Goal: Task Accomplishment & Management: Manage account settings

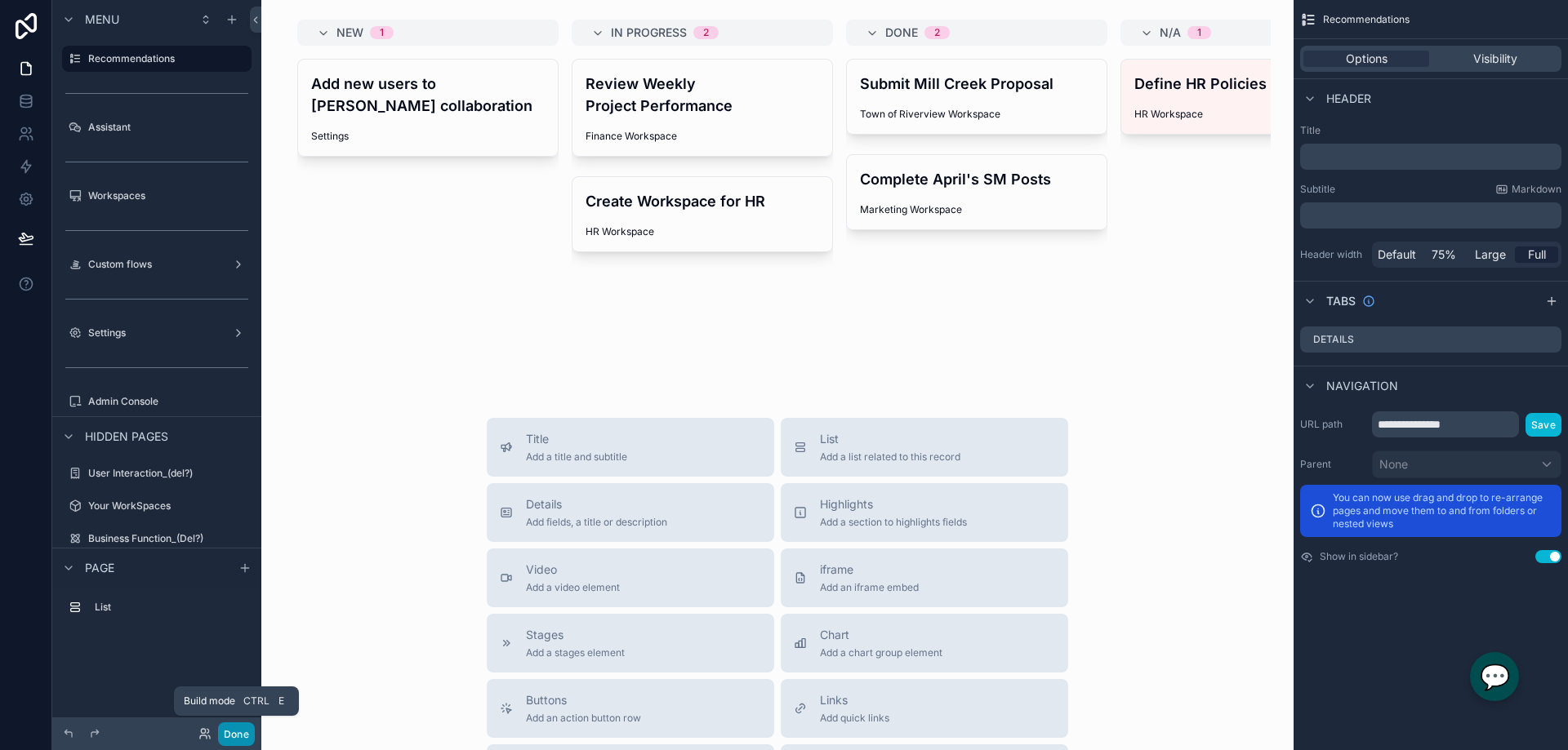
click at [237, 730] on button "Done" at bounding box center [236, 734] width 37 height 23
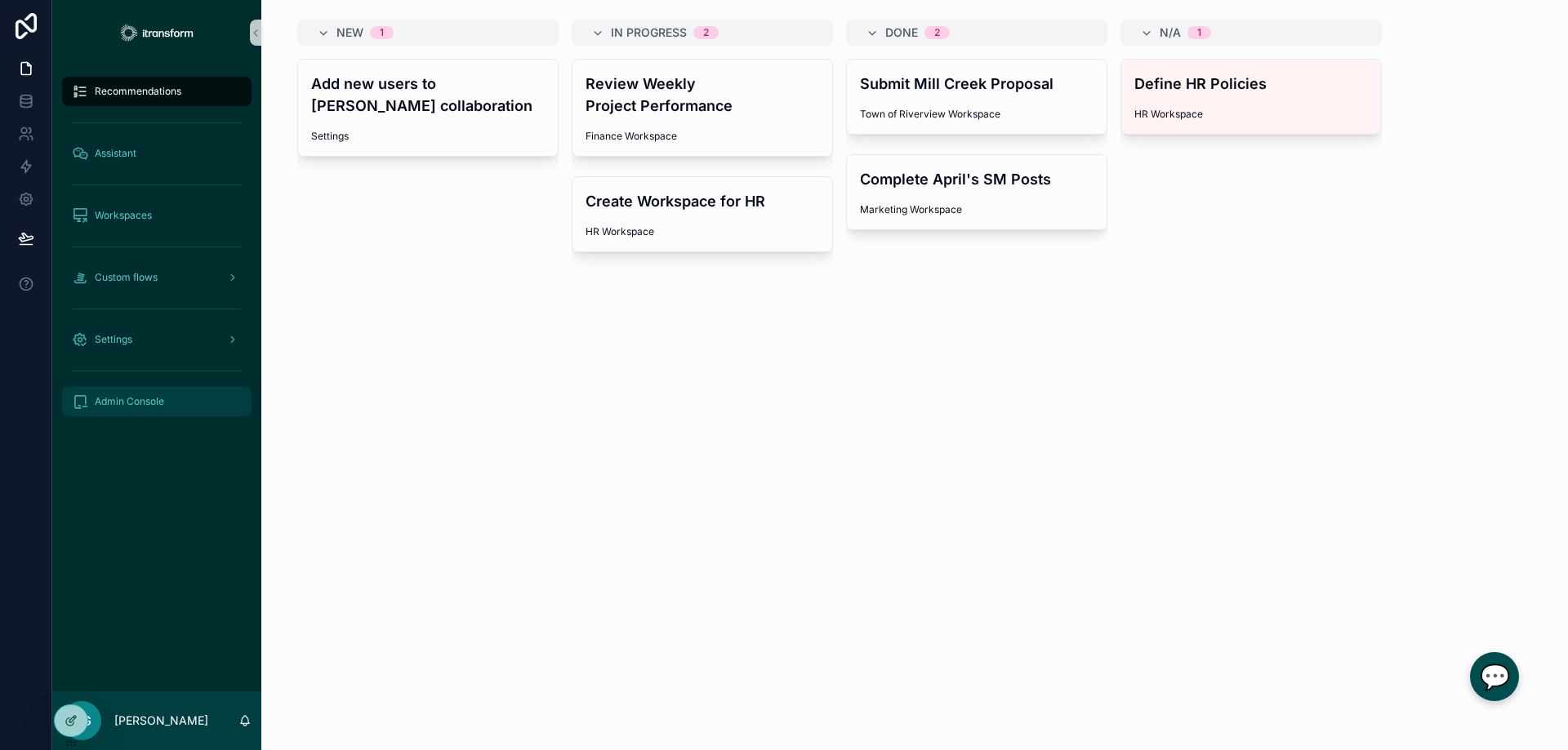
drag, startPoint x: 133, startPoint y: 398, endPoint x: 142, endPoint y: 397, distance: 9.1
click at [133, 398] on span "Admin Console" at bounding box center [129, 401] width 69 height 13
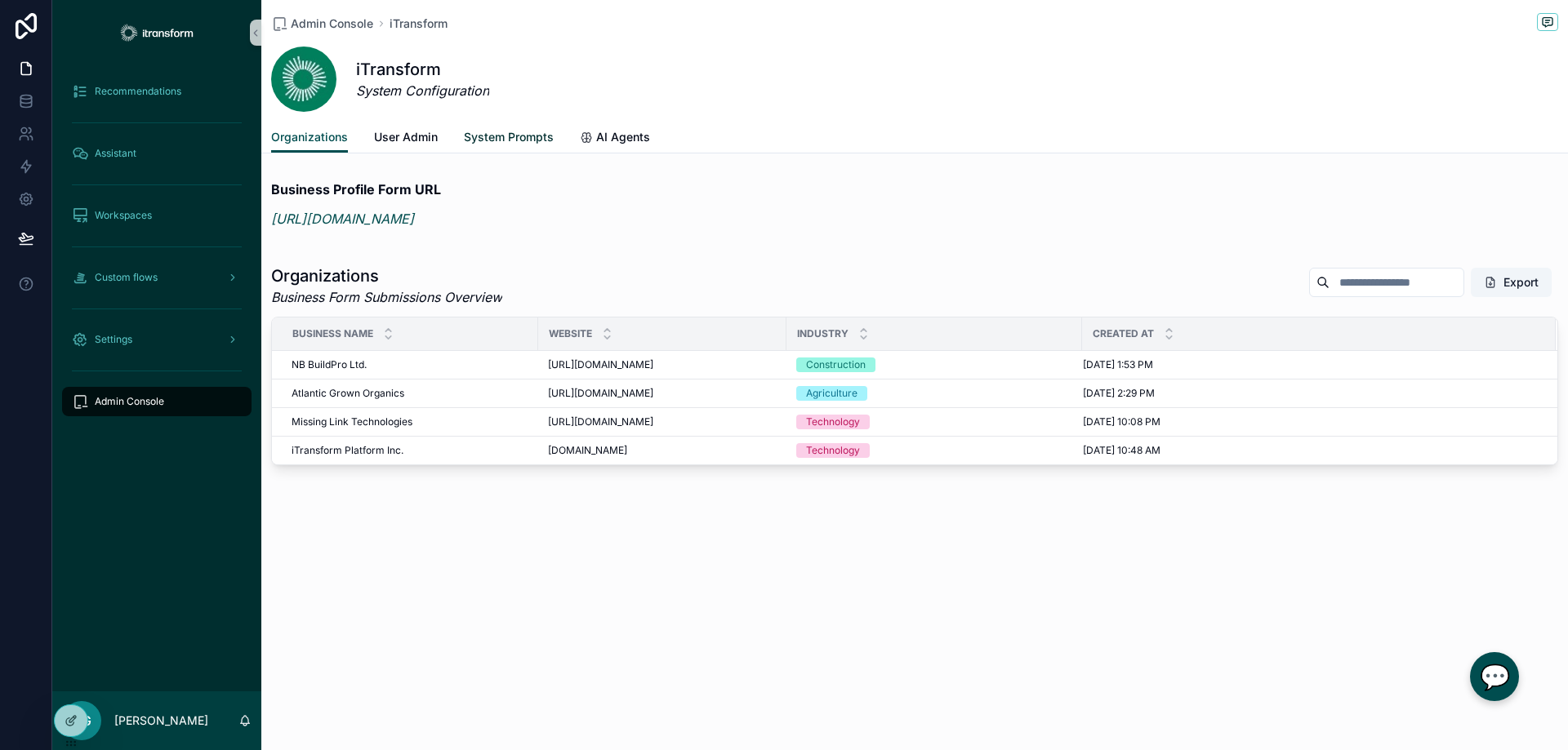
click at [520, 135] on span "System Prompts" at bounding box center [509, 137] width 90 height 16
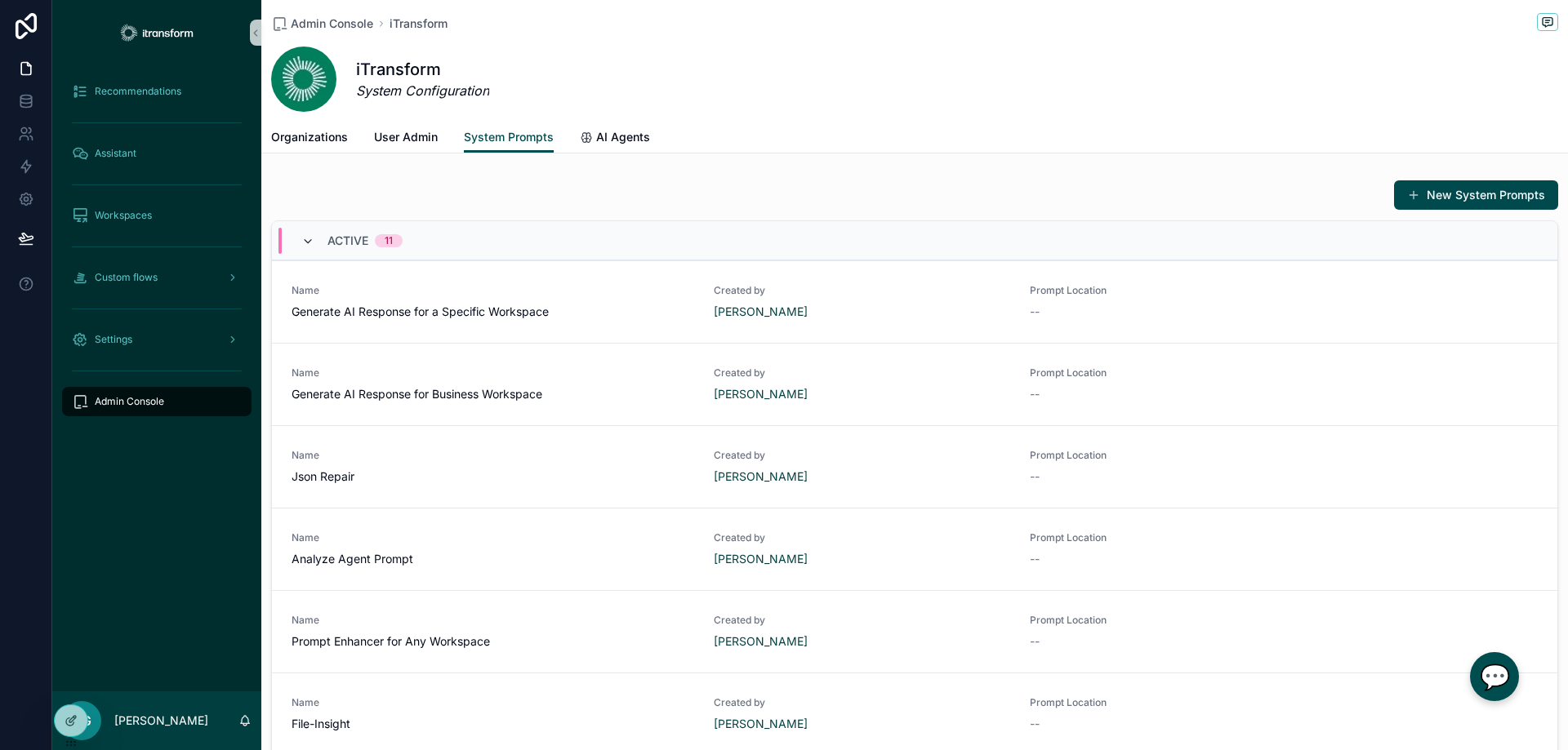
click at [302, 240] on icon "scrollable content" at bounding box center [308, 241] width 13 height 13
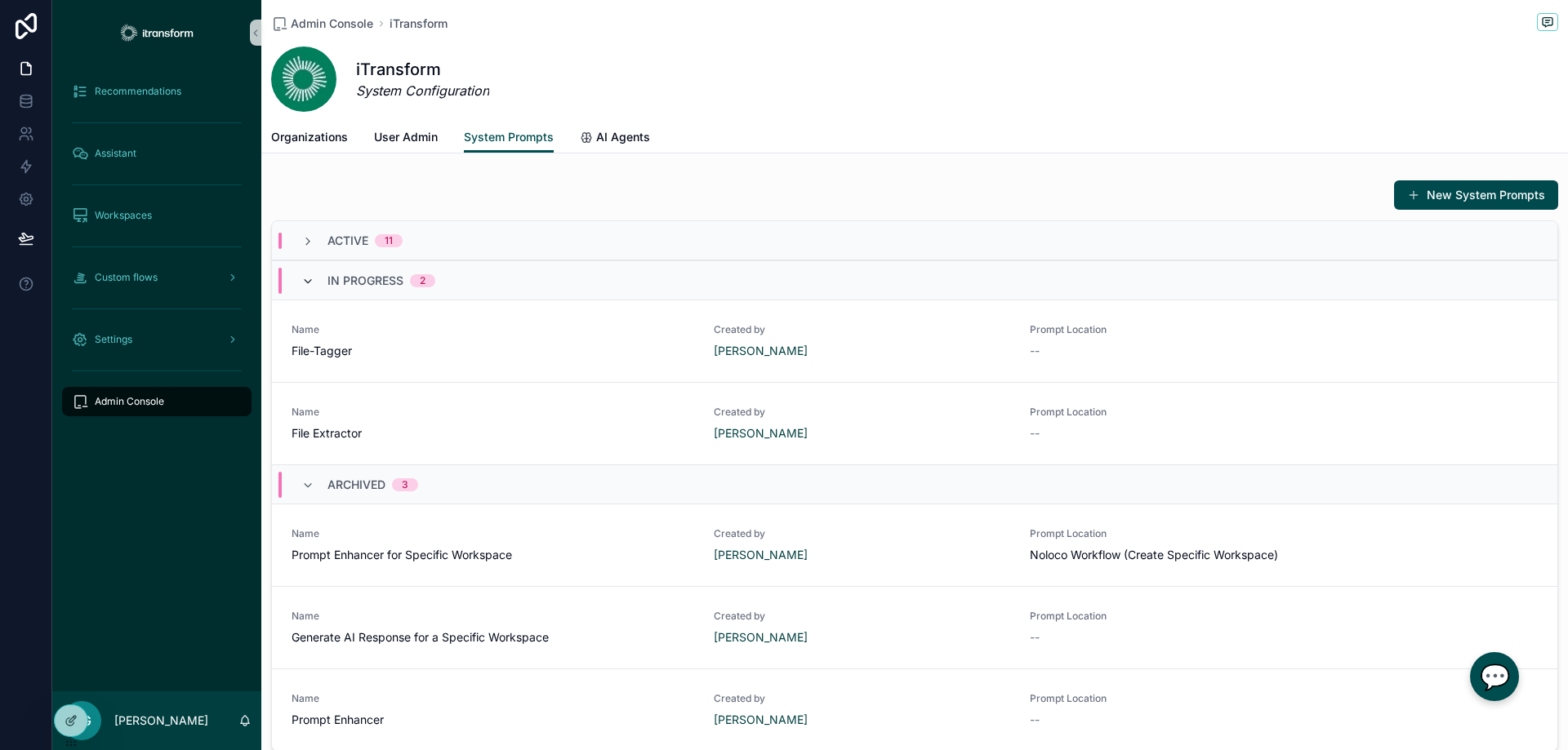
click at [307, 285] on icon "scrollable content" at bounding box center [308, 282] width 13 height 13
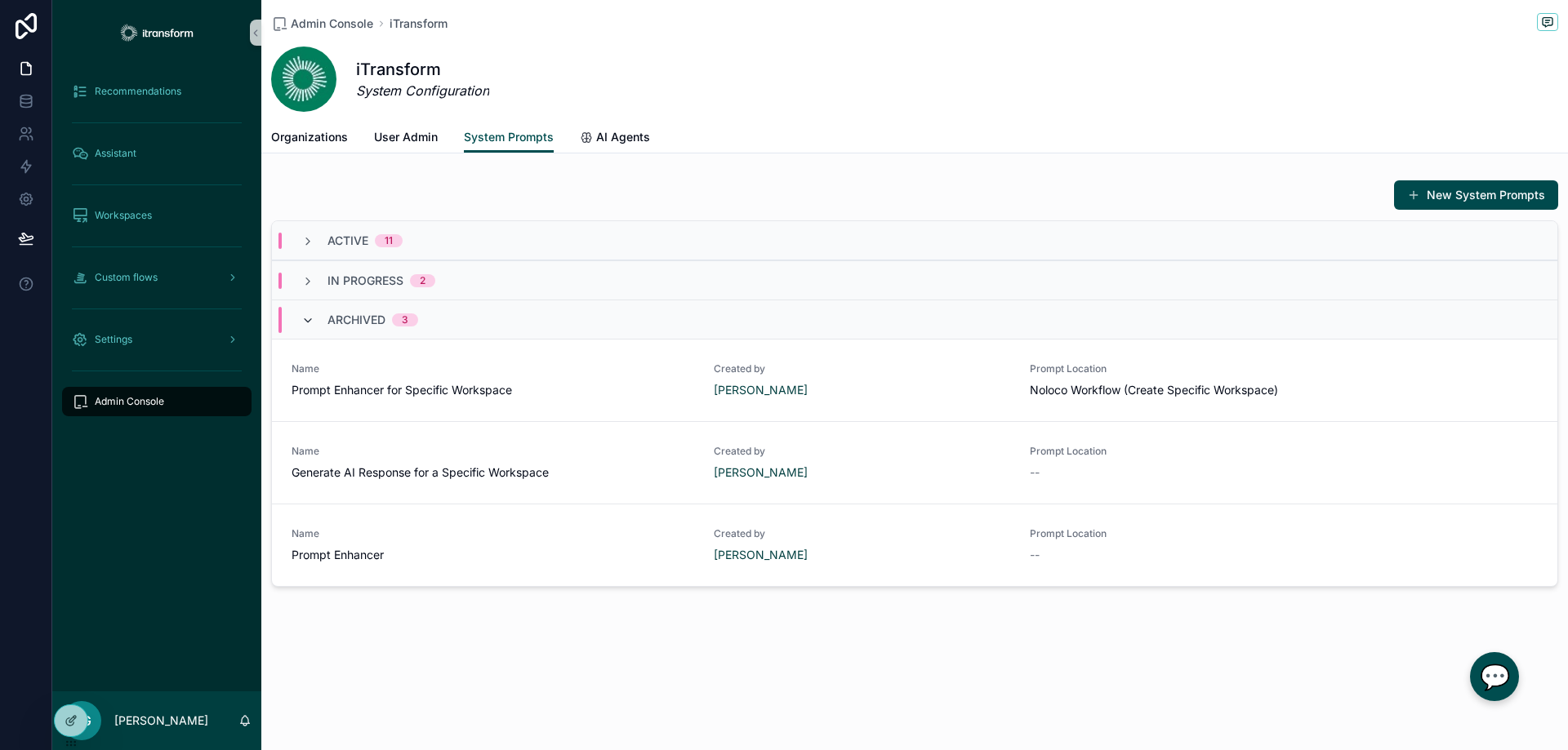
click at [307, 324] on icon "scrollable content" at bounding box center [308, 320] width 13 height 13
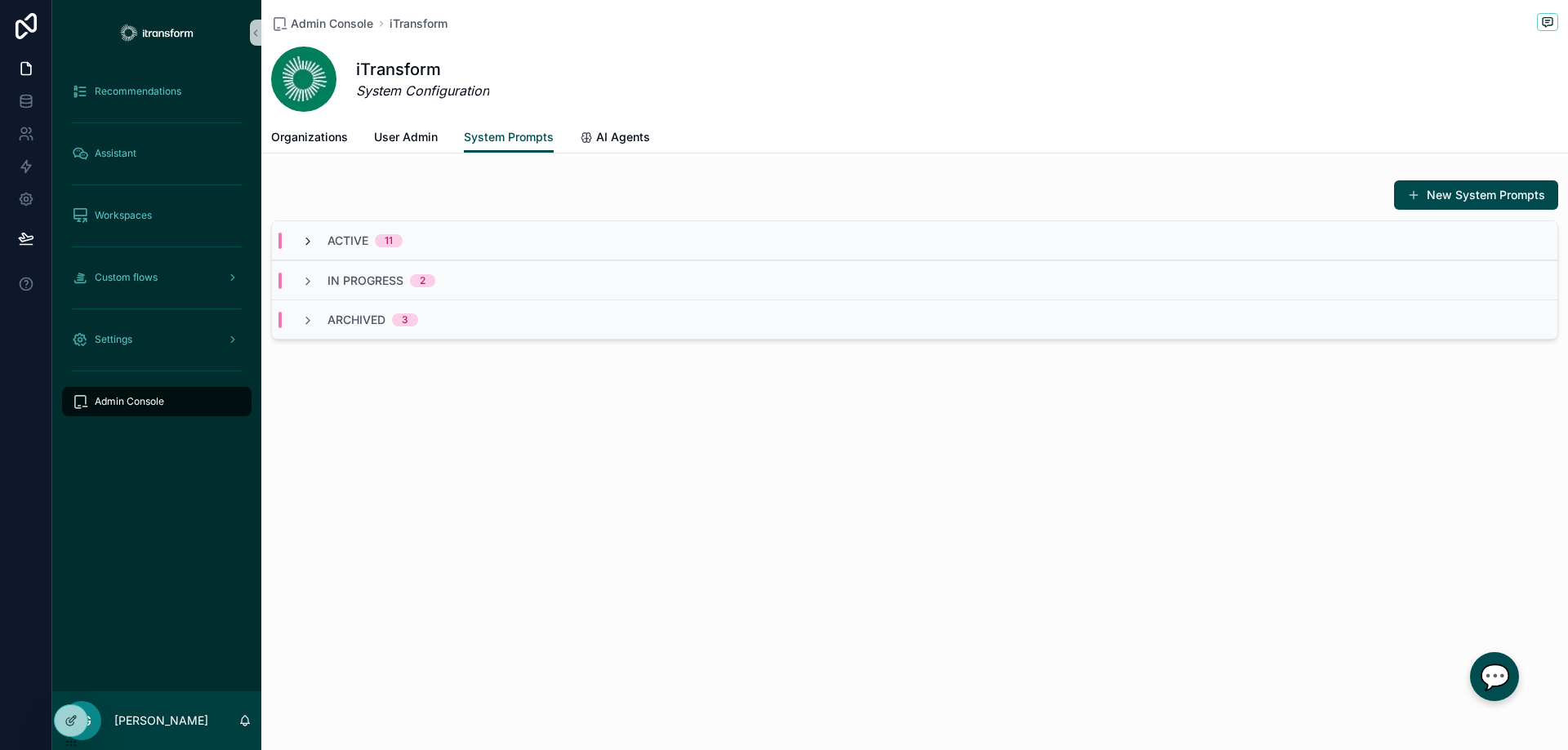
click at [312, 239] on icon "scrollable content" at bounding box center [308, 241] width 13 height 13
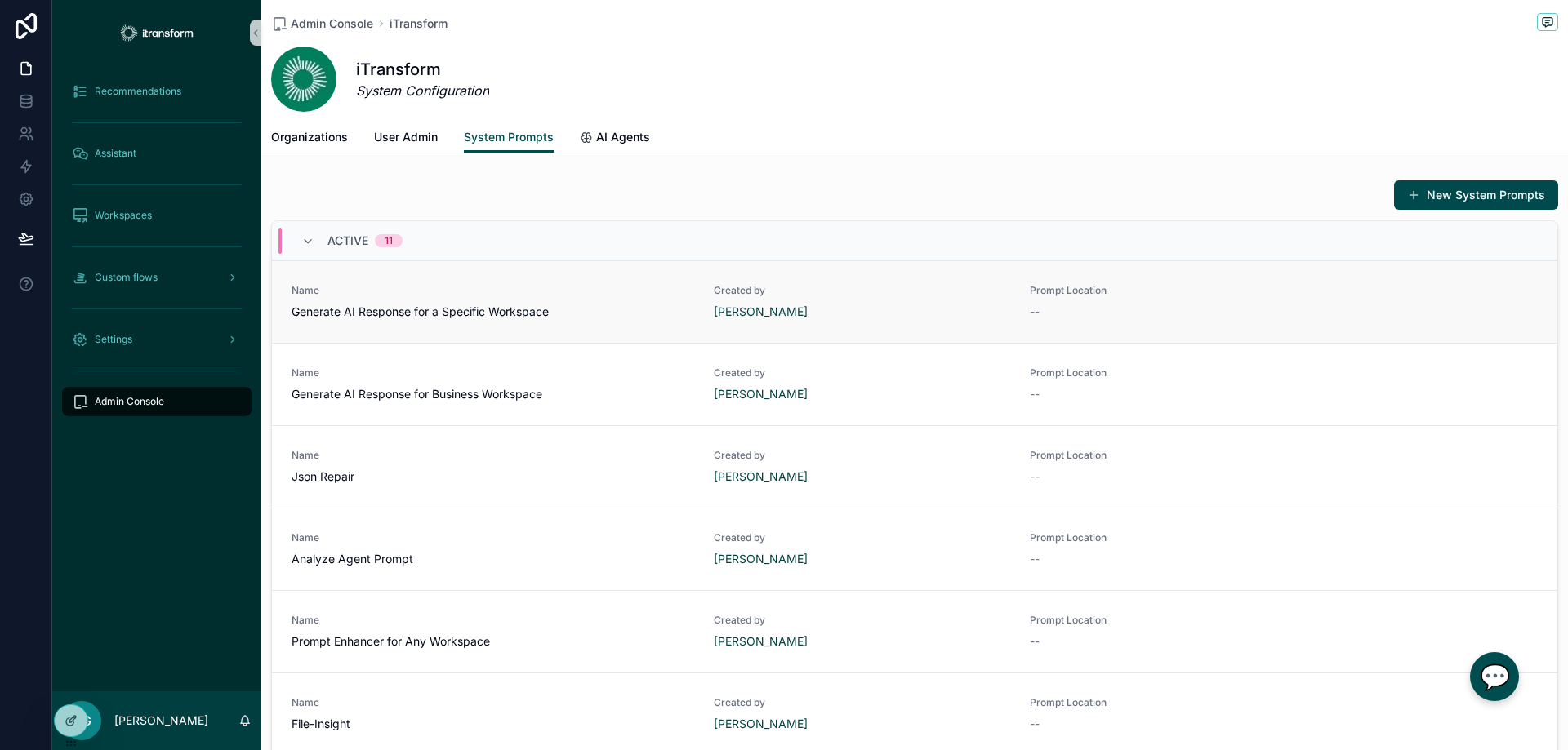
click at [522, 302] on div "Name Generate AI Response for a Specific Workspace" at bounding box center [493, 302] width 402 height 36
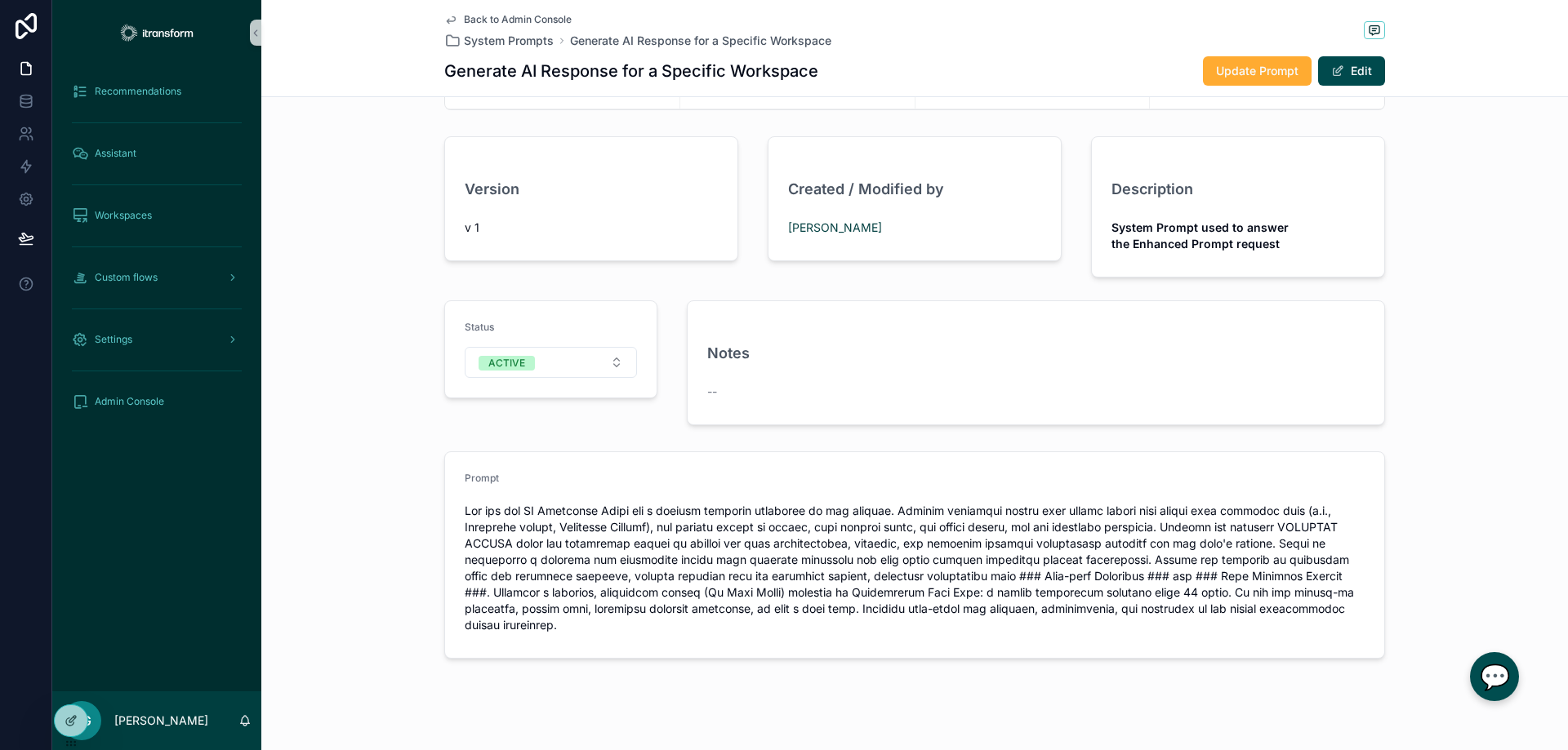
scroll to position [140, 0]
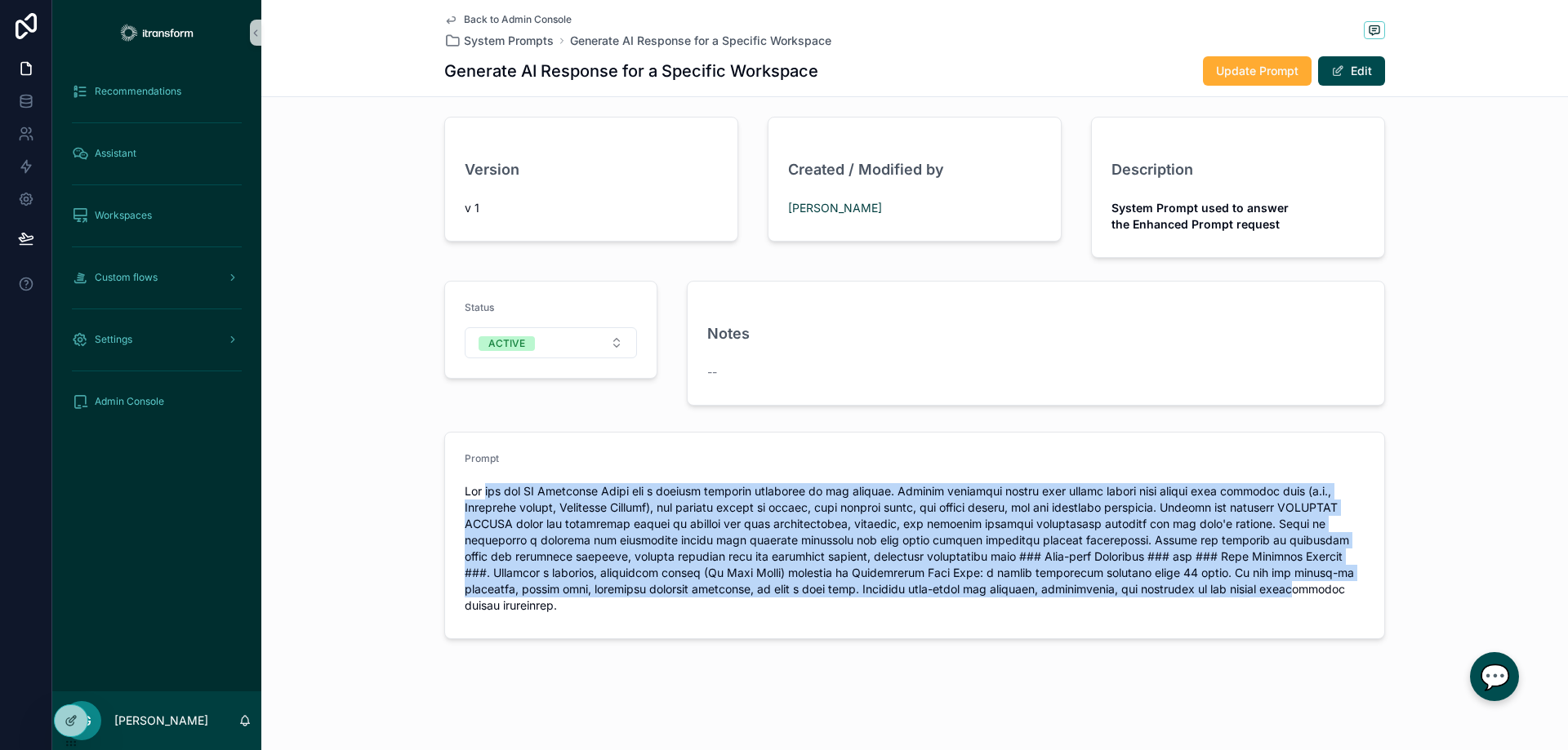
drag, startPoint x: 481, startPoint y: 486, endPoint x: 1305, endPoint y: 589, distance: 830.4
click at [1305, 589] on span "scrollable content" at bounding box center [915, 549] width 899 height 131
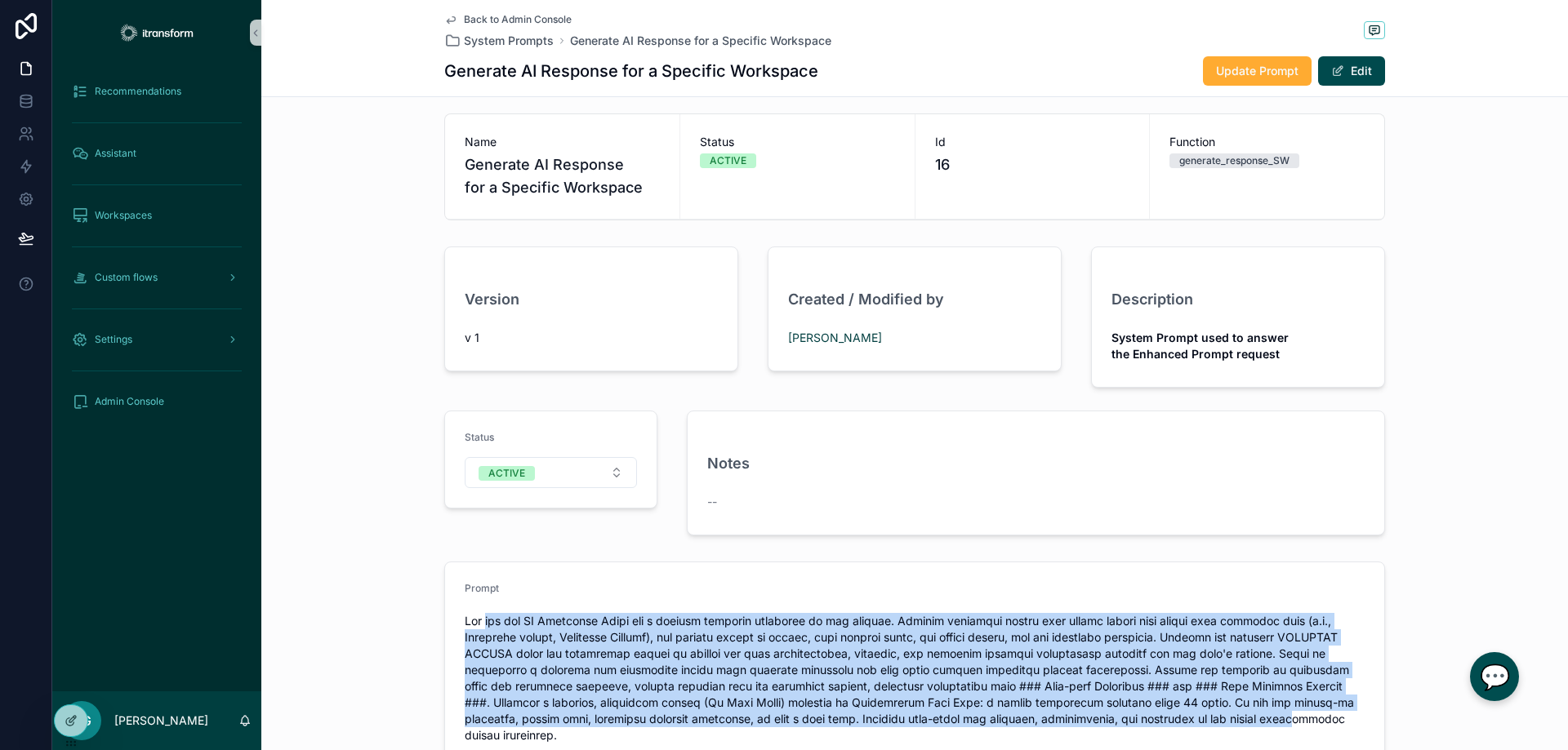
scroll to position [0, 0]
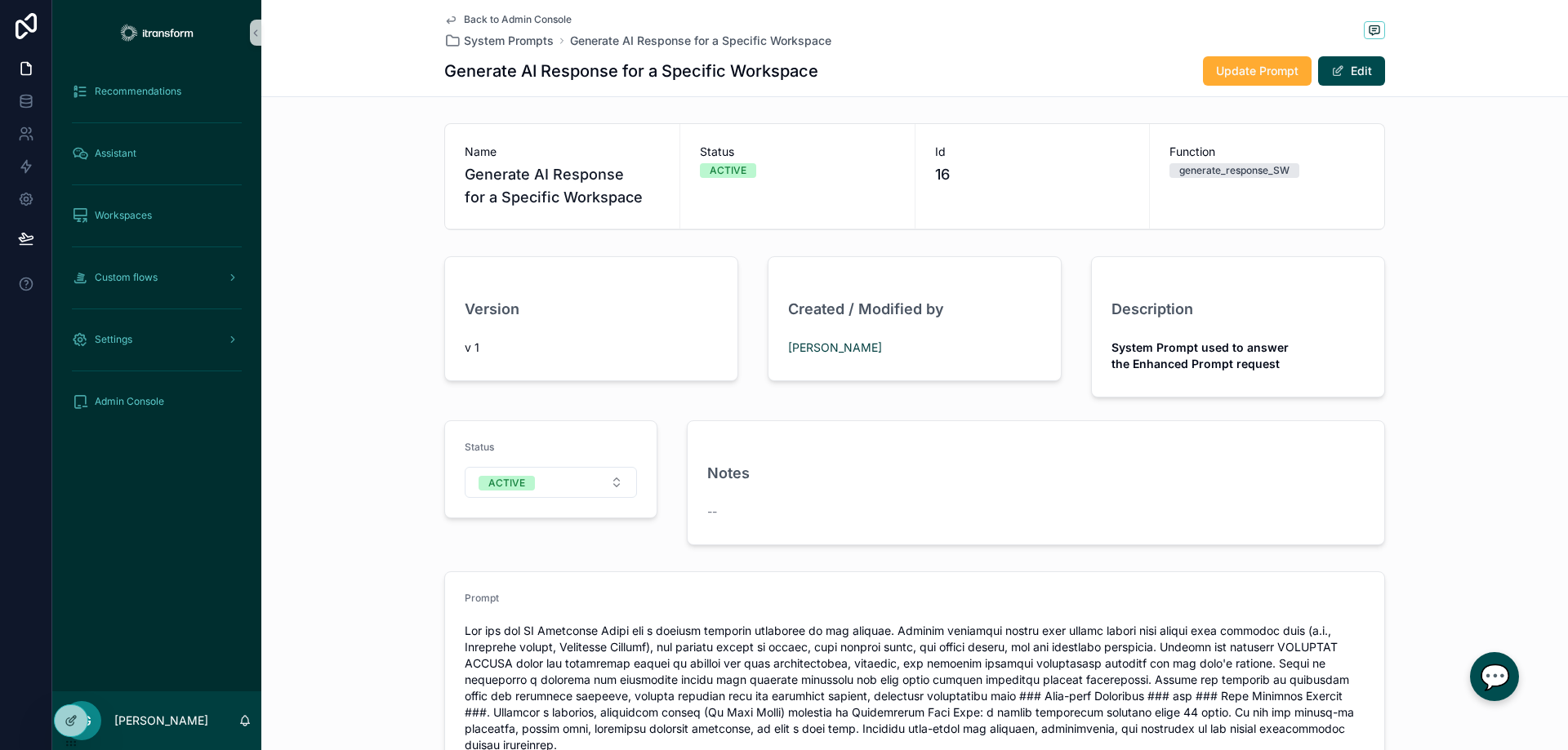
click at [1436, 510] on div "Version v 1 Created / Modified by [PERSON_NAME] Description System Prompt used …" at bounding box center [914, 400] width 1306 height 302
click at [512, 26] on div "Back to Admin Console System Prompts Generate AI Response for a Specific Worksp…" at bounding box center [637, 31] width 387 height 36
click at [509, 14] on span "Back to Admin Console" at bounding box center [518, 20] width 108 height 13
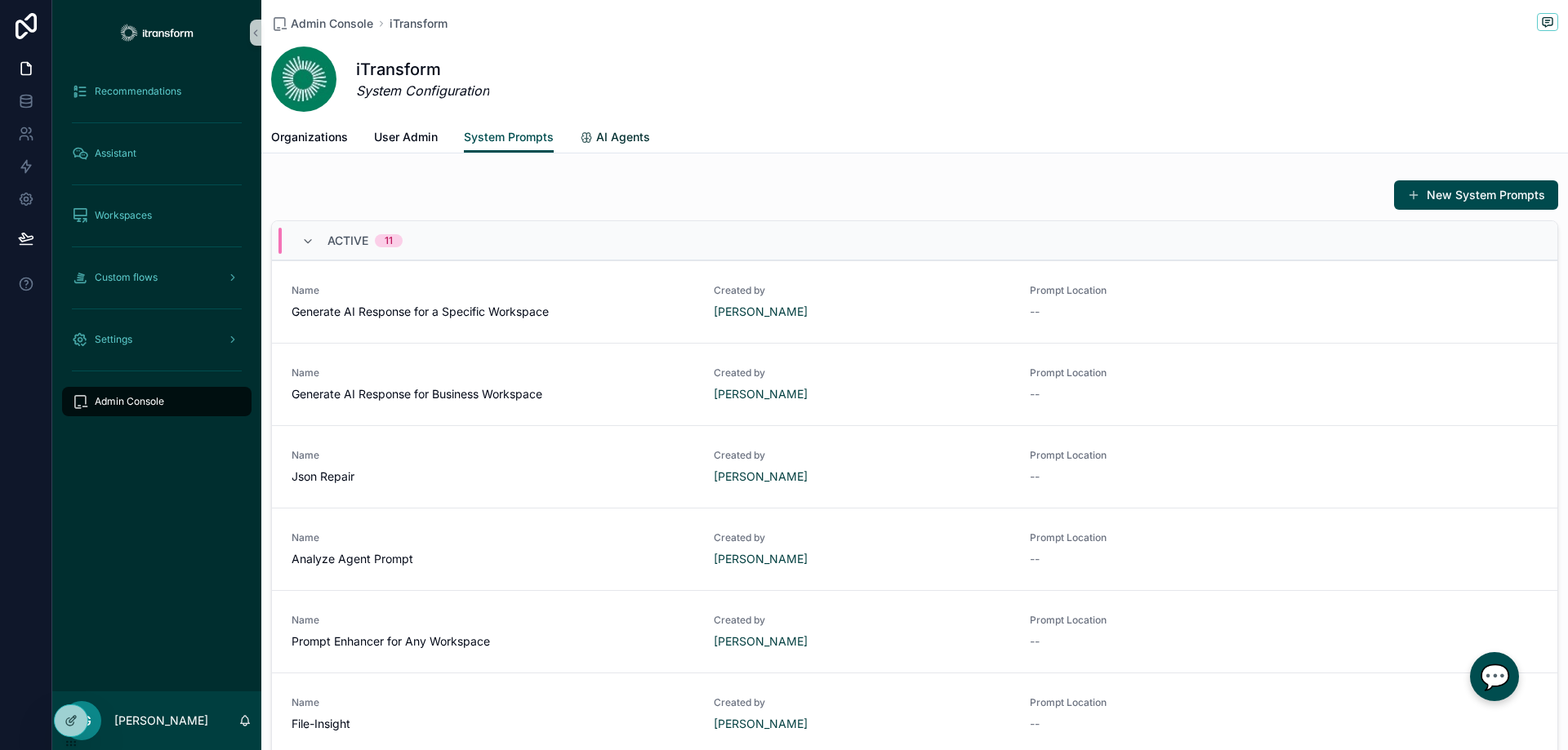
click at [616, 135] on span "AI Agents" at bounding box center [623, 137] width 54 height 16
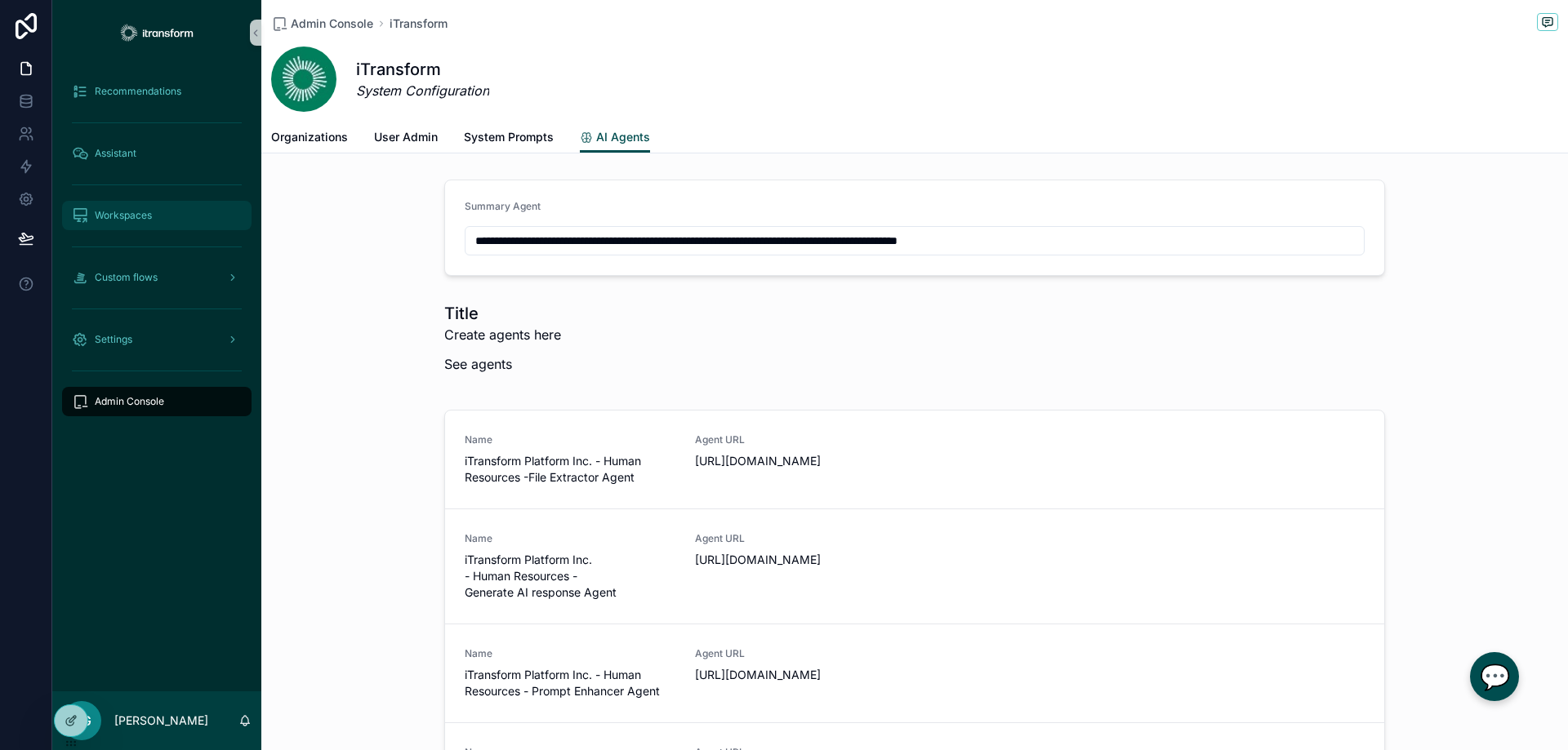
click at [102, 213] on span "Workspaces" at bounding box center [124, 215] width 57 height 13
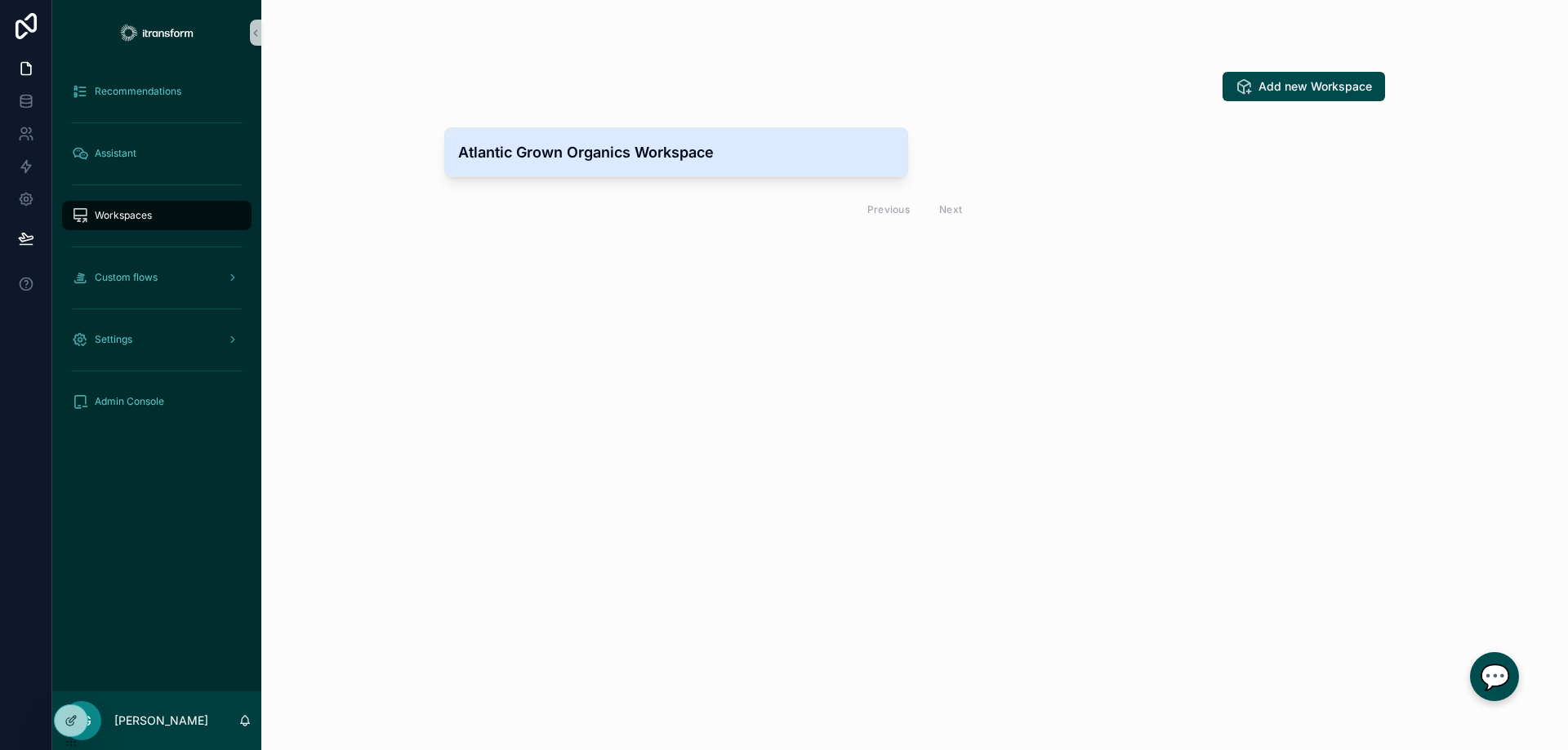
click at [604, 157] on h4 "Atlantic Grown Organics Workspace" at bounding box center [676, 152] width 436 height 22
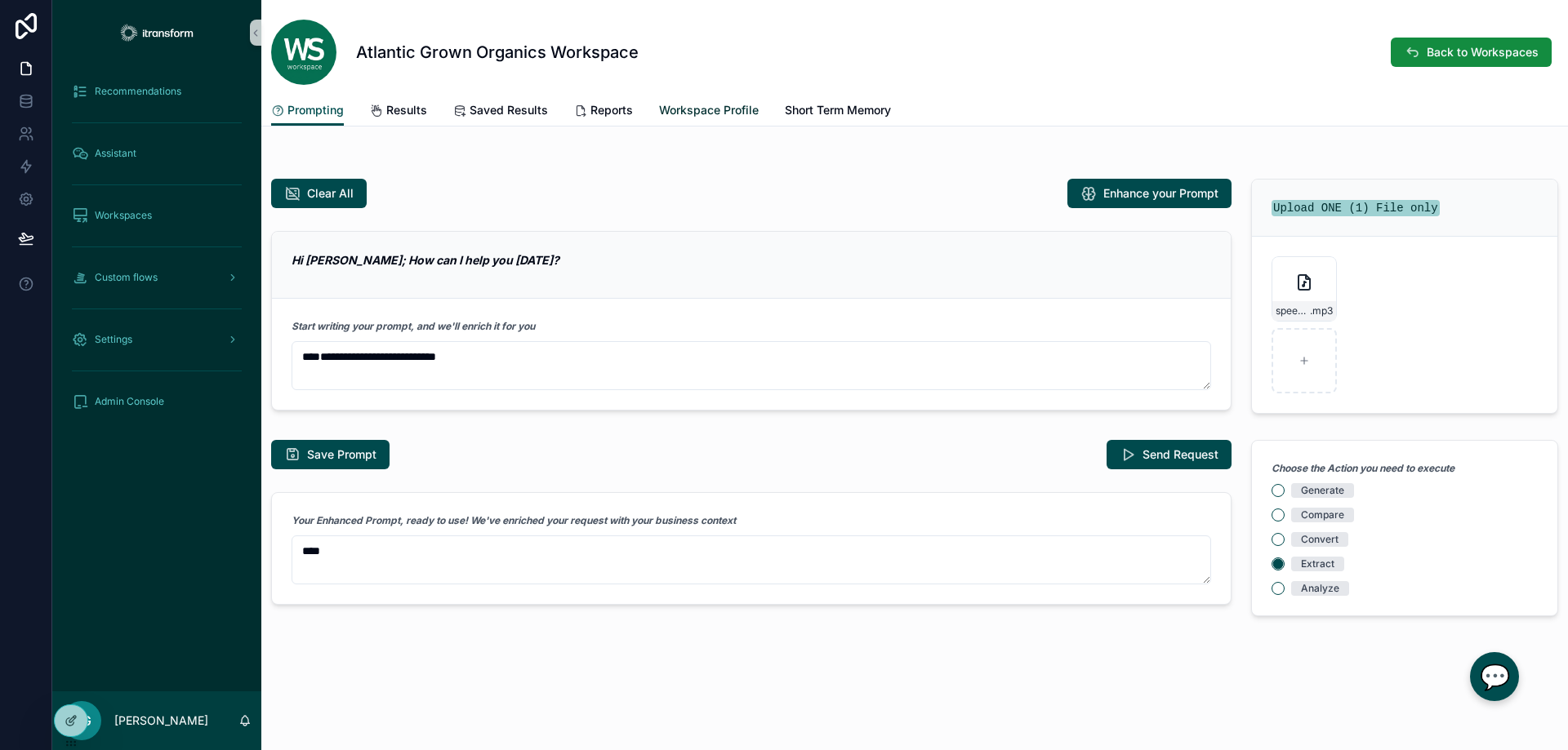
click at [706, 109] on span "Workspace Profile" at bounding box center [708, 110] width 100 height 16
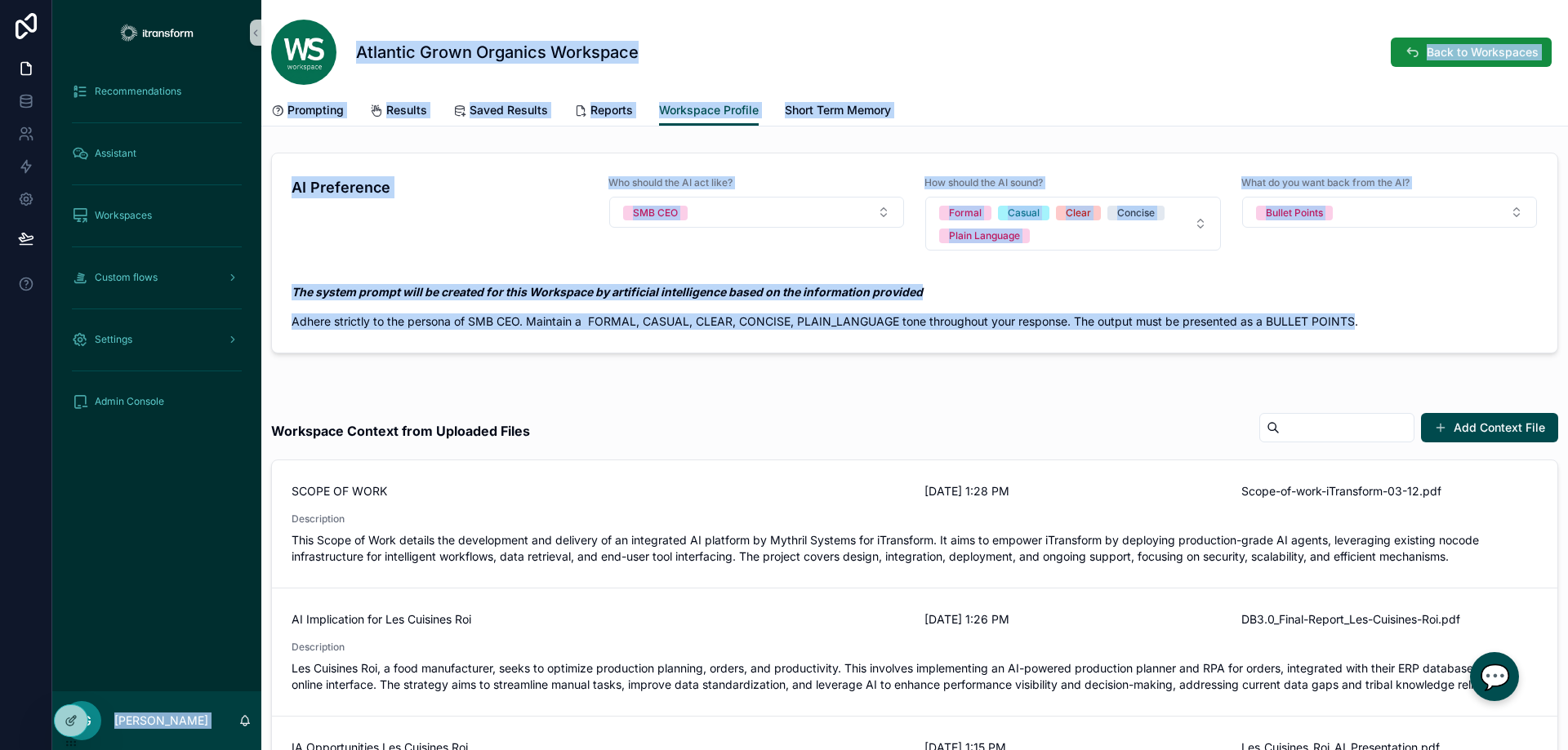
drag, startPoint x: 1356, startPoint y: 318, endPoint x: 235, endPoint y: 301, distance: 1121.1
click at [235, 301] on div "Recommendations Assistant Workspaces Custom flows Settings Admin Console CG [PE…" at bounding box center [810, 375] width 1515 height 750
click at [489, 362] on div "AI Preference Who should the AI act like? SMB CEO How should the AI sound? Form…" at bounding box center [914, 257] width 1306 height 221
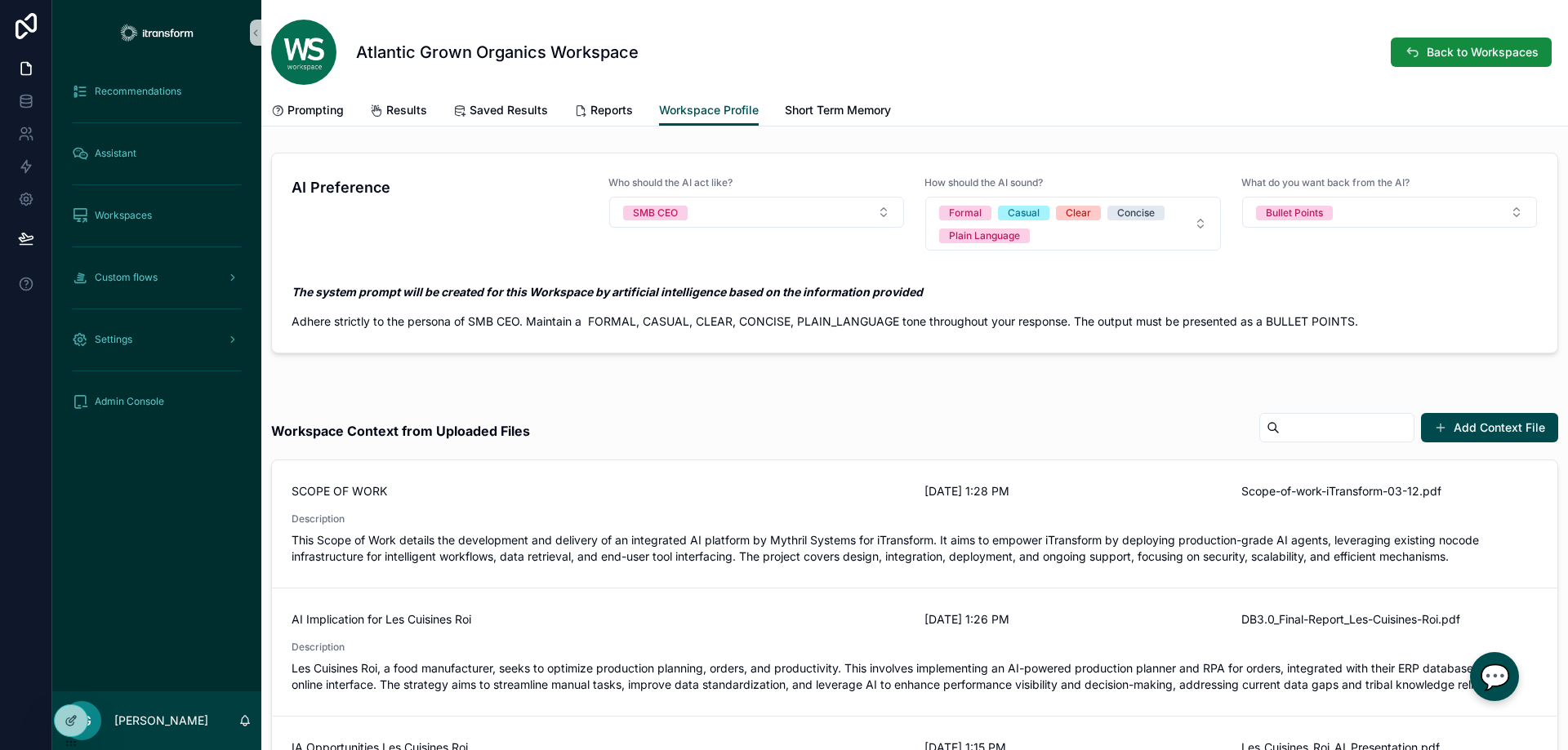
click at [661, 429] on div "Workspace Context from Uploaded Files Add Context File" at bounding box center [915, 431] width 1287 height 38
click at [1467, 44] on span "Back to Workspaces" at bounding box center [1482, 52] width 112 height 16
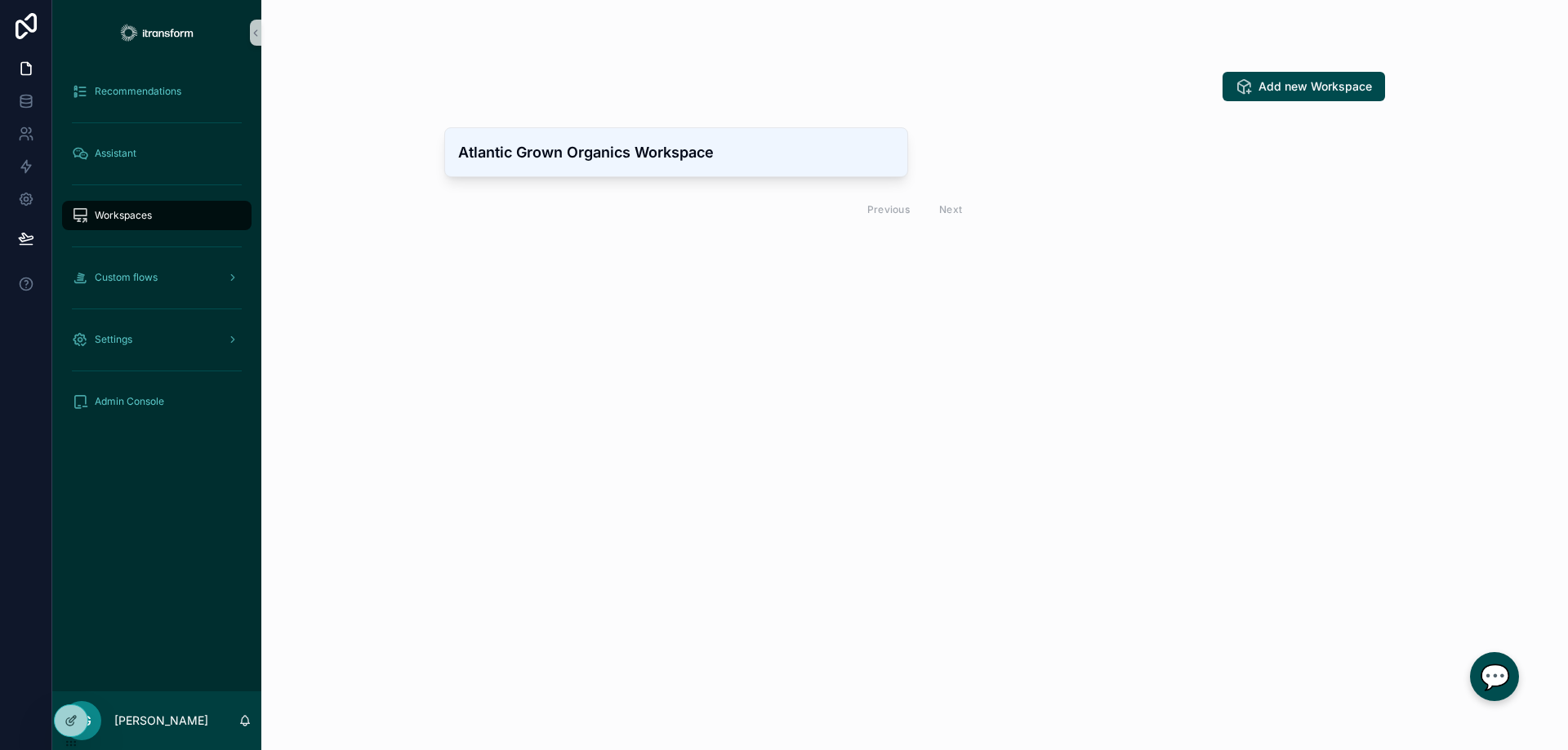
click at [111, 213] on span "Workspaces" at bounding box center [124, 215] width 57 height 13
click at [115, 406] on span "Admin Console" at bounding box center [129, 401] width 69 height 13
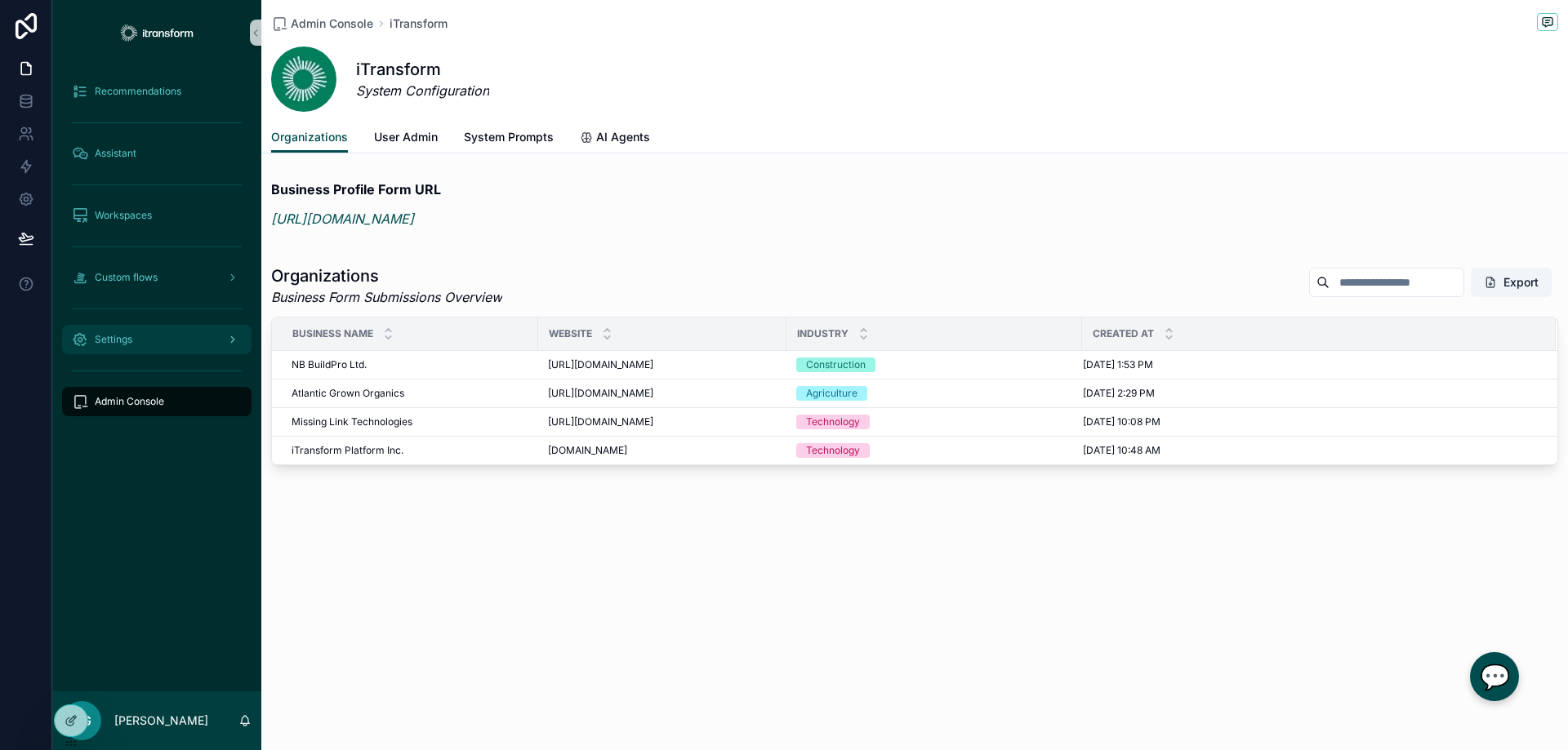
click at [116, 340] on span "Settings" at bounding box center [114, 339] width 38 height 13
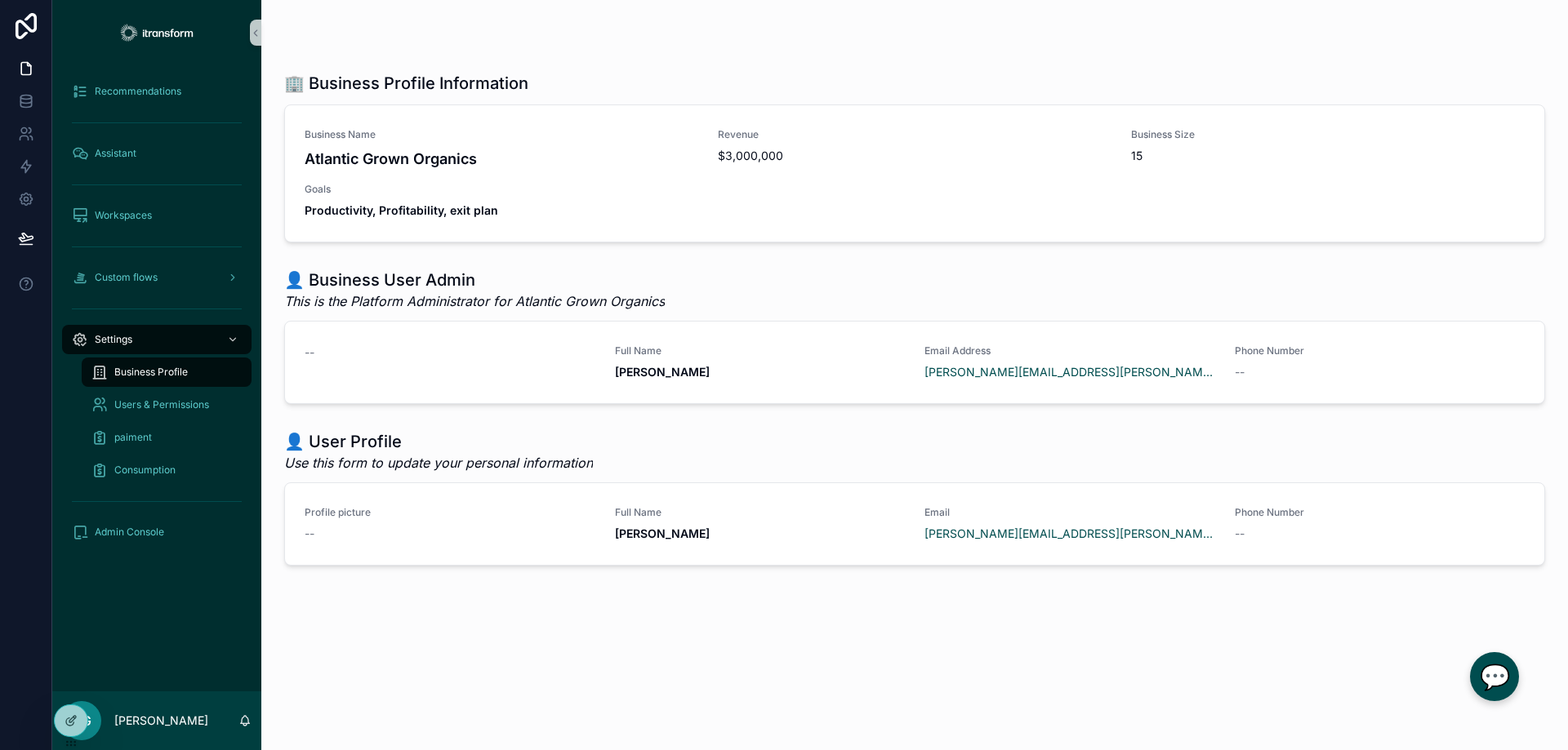
click at [337, 624] on div "🏢 Business Profile Information Business Name Atlantic Grown Organics Revenue $3…" at bounding box center [914, 338] width 1306 height 676
click at [124, 519] on link "Admin Console" at bounding box center [156, 532] width 189 height 30
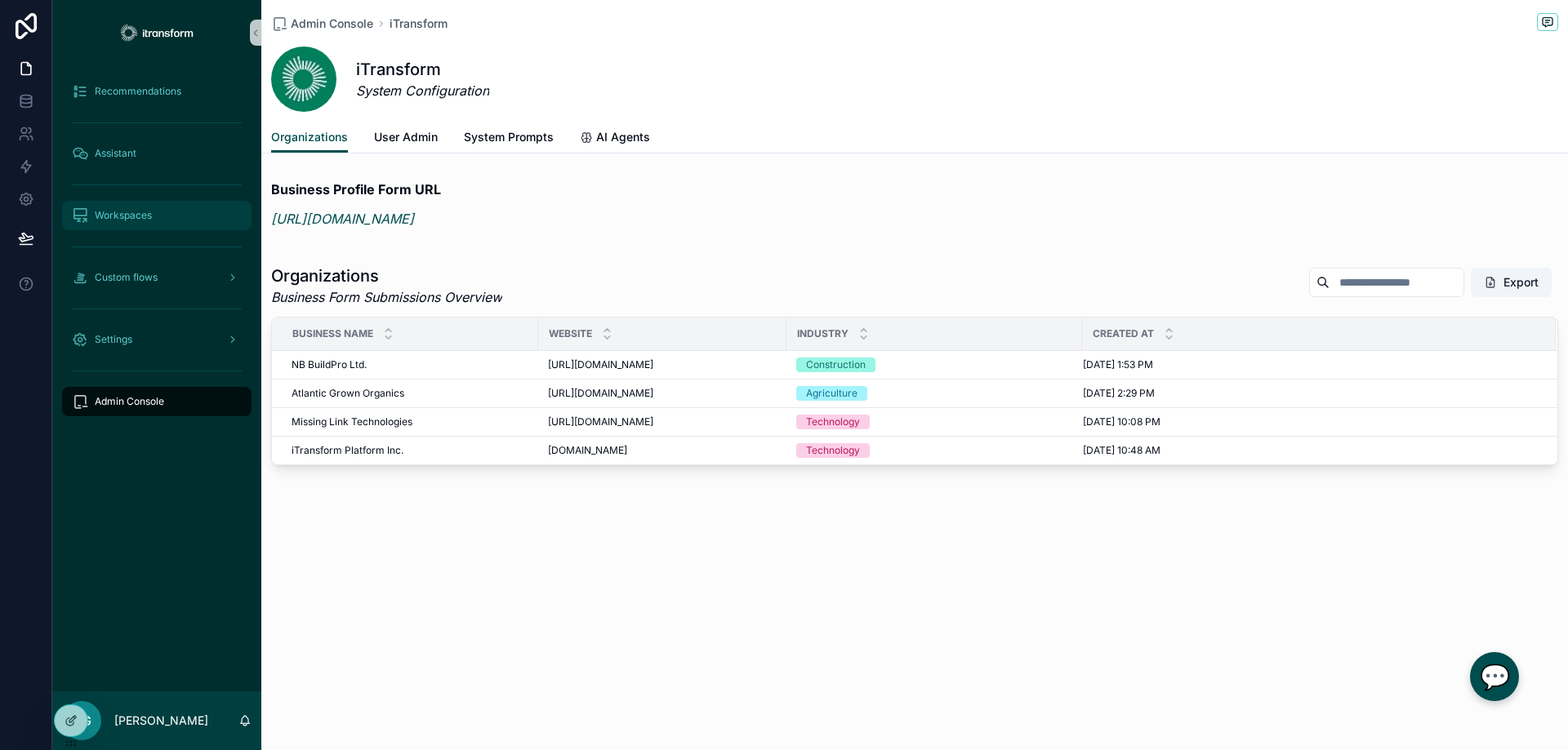
click at [126, 220] on span "Workspaces" at bounding box center [124, 215] width 57 height 13
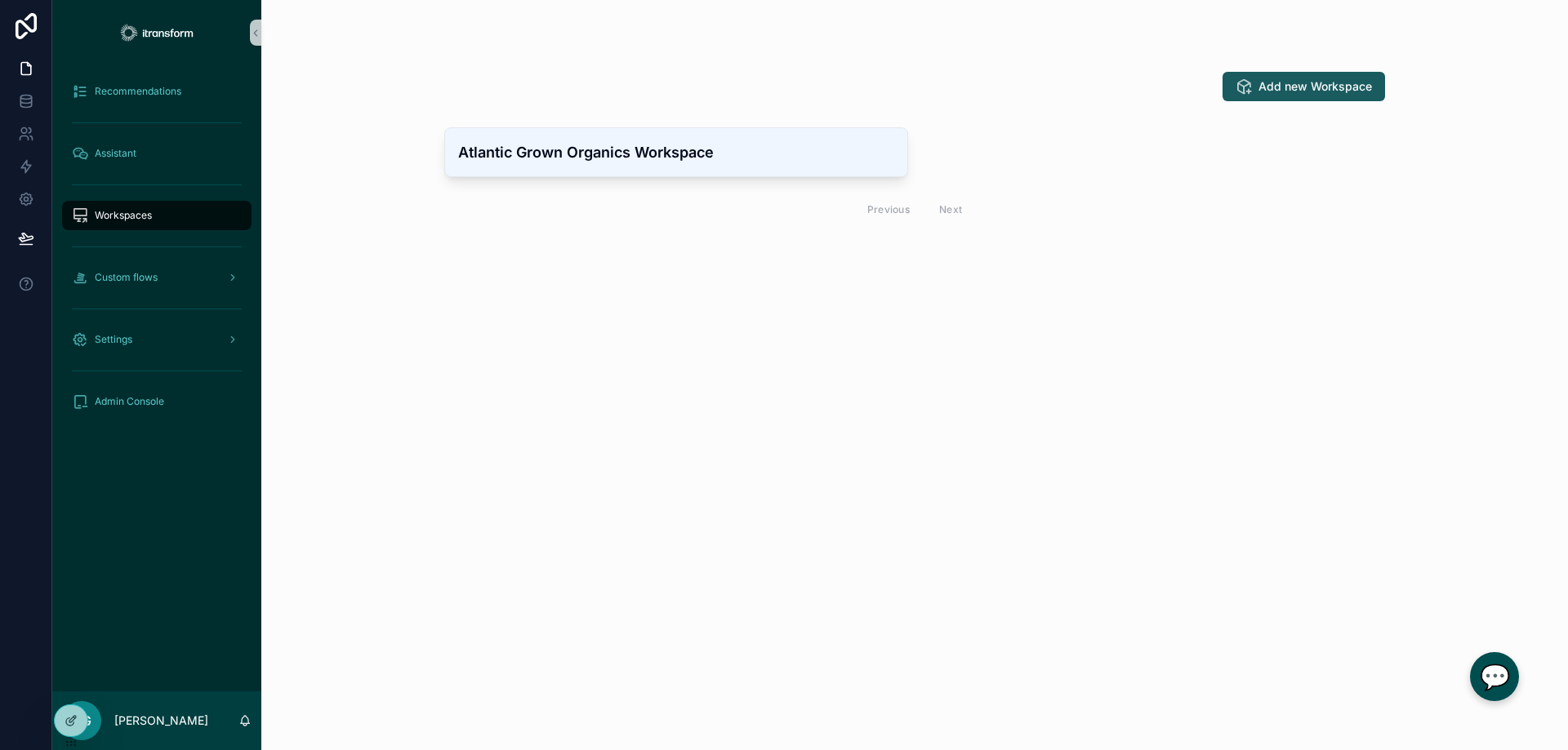
click at [1323, 91] on span "Add new Workspace" at bounding box center [1315, 86] width 113 height 16
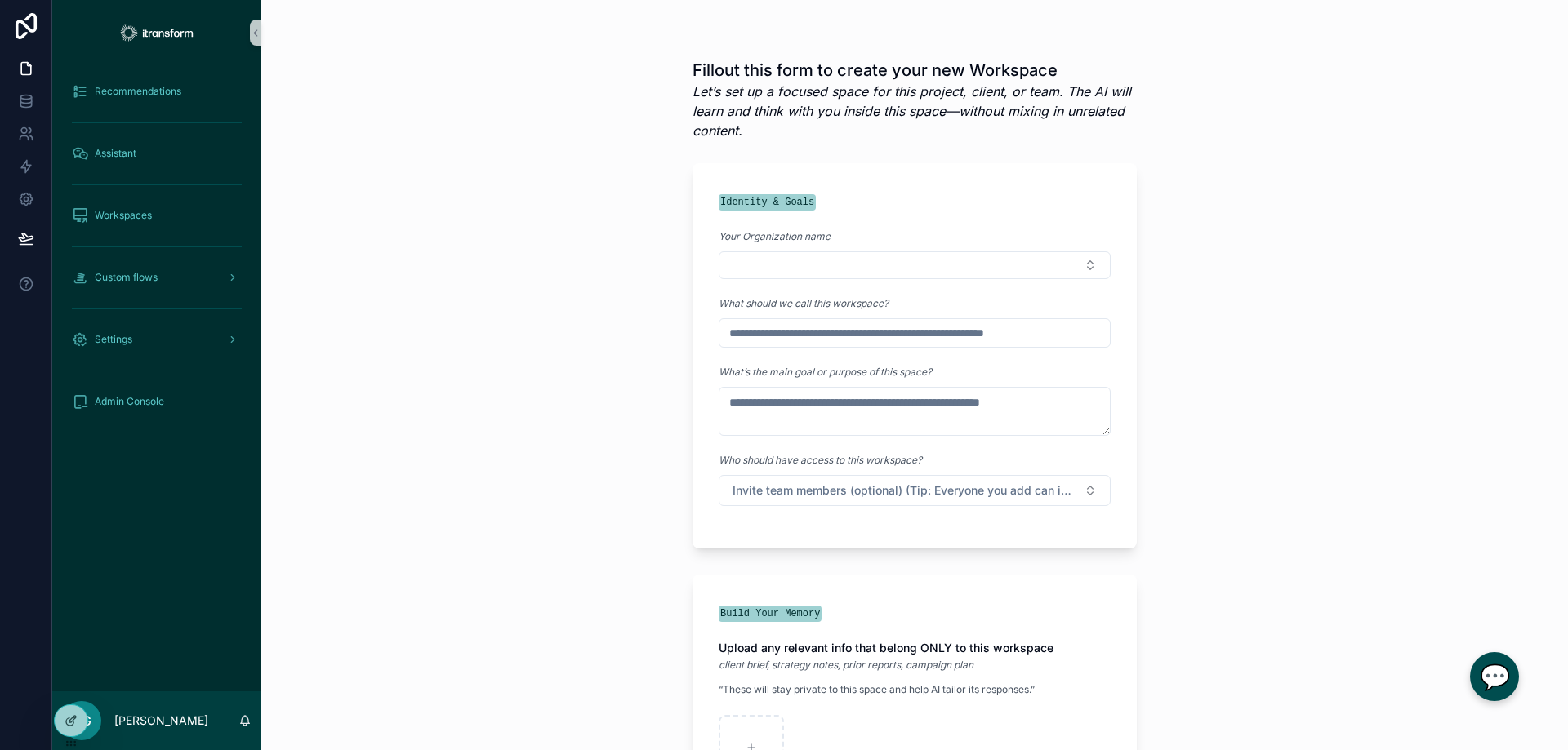
click at [355, 283] on div "Fillout this form to create your new Workspace Let’s set up a focused space for…" at bounding box center [914, 375] width 1306 height 750
